Goal: Information Seeking & Learning: Learn about a topic

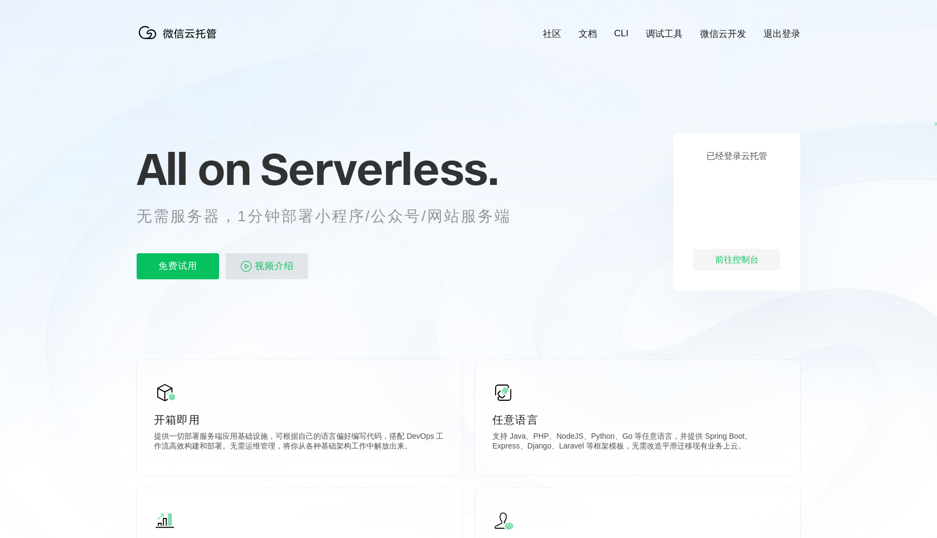
click at [262, 261] on span "视频介绍" at bounding box center [274, 266] width 39 height 26
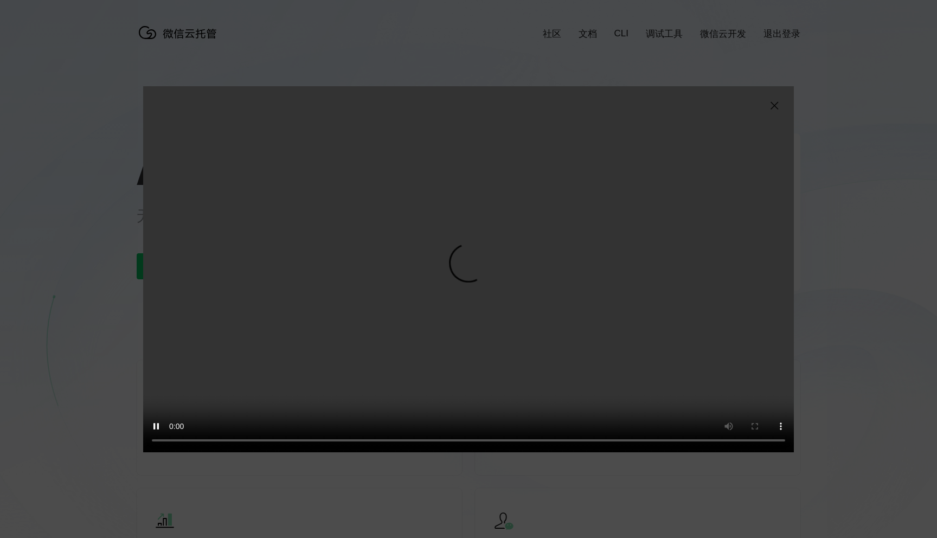
click at [72, 310] on div "抱歉，您的浏览器暂不支持播放此视频" at bounding box center [468, 269] width 937 height 538
click at [781, 106] on video "抱歉，您的浏览器暂不支持播放此视频" at bounding box center [468, 269] width 651 height 366
click at [777, 106] on img at bounding box center [774, 105] width 13 height 13
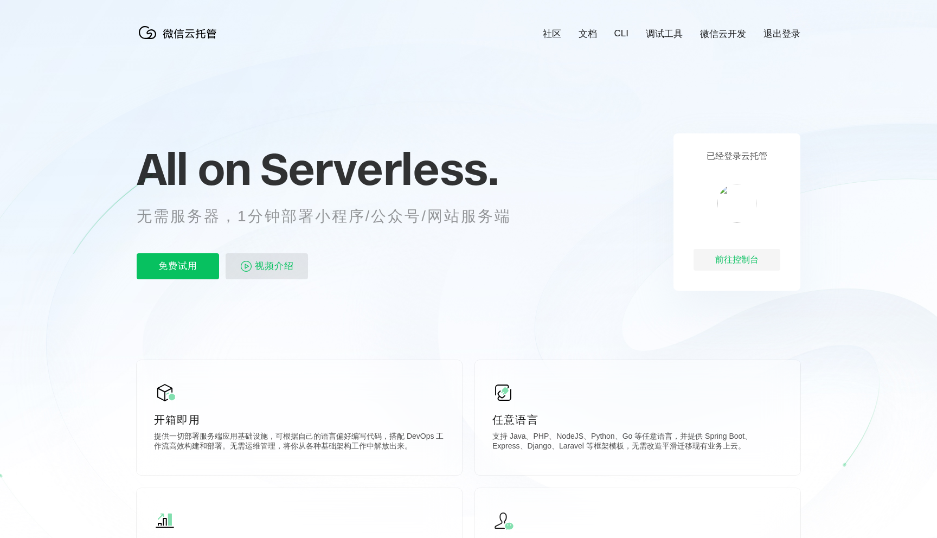
click at [274, 264] on span "视频介绍" at bounding box center [274, 266] width 39 height 26
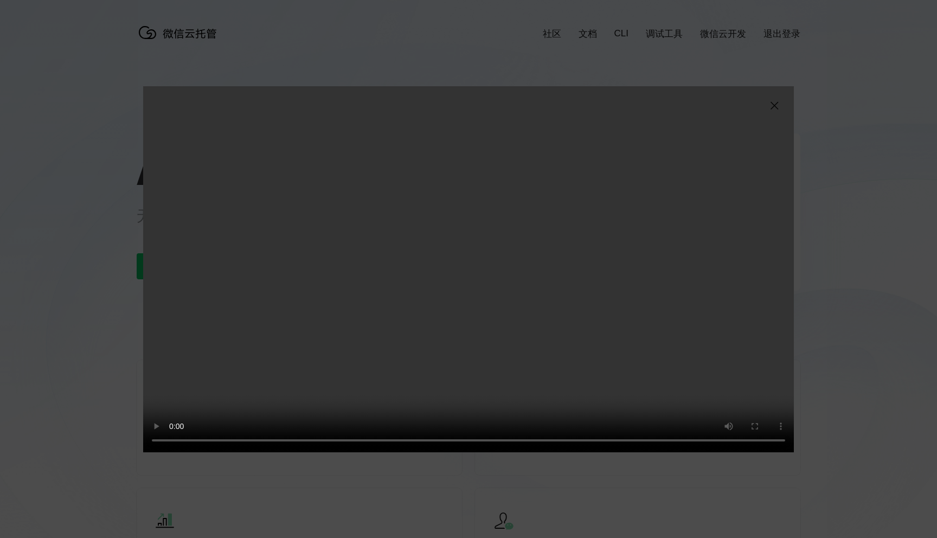
click at [791, 129] on video "抱歉，您的浏览器暂不支持播放此视频" at bounding box center [468, 269] width 651 height 366
click at [772, 106] on img at bounding box center [774, 105] width 13 height 13
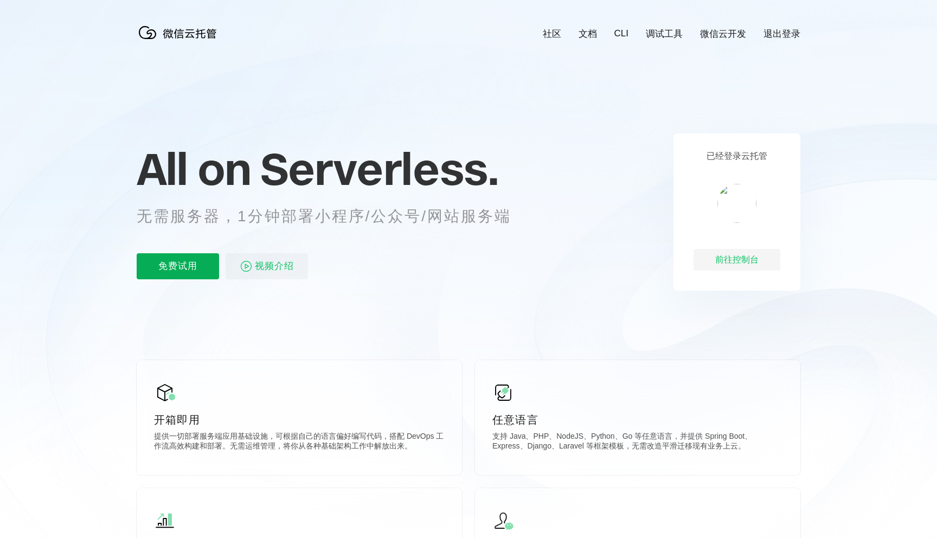
click at [204, 273] on p "免费试用" at bounding box center [178, 266] width 82 height 26
